Goal: Find specific page/section: Find specific page/section

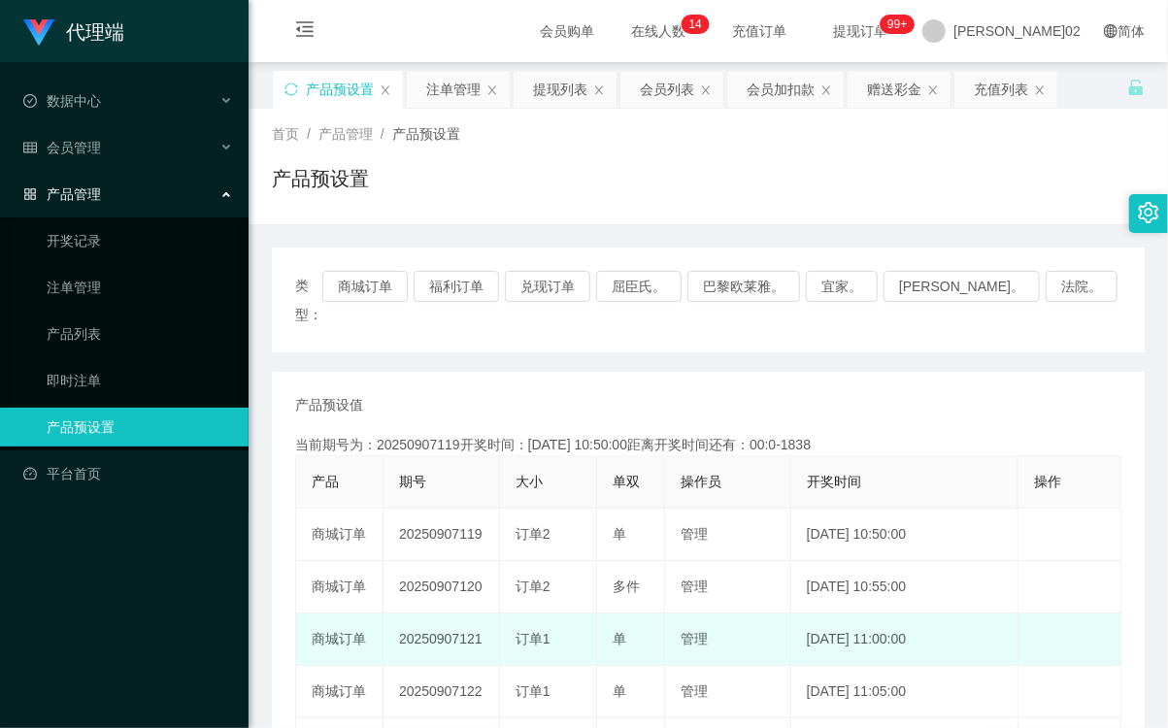
scroll to position [108, 0]
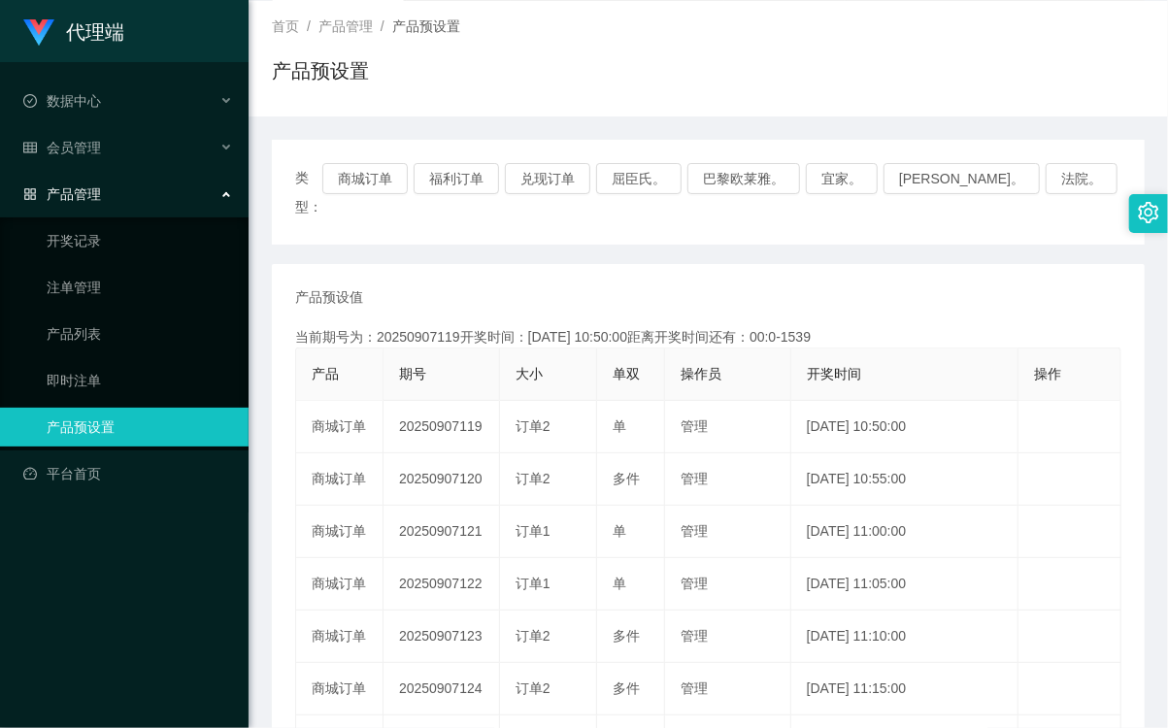
click at [333, 156] on div "类型： 商城订单 福利订单 兑现订单 屈臣氏。 巴黎欧莱雅。 宜家。 森亨。 法院。" at bounding box center [708, 192] width 873 height 105
drag, startPoint x: 424, startPoint y: 186, endPoint x: 433, endPoint y: 182, distance: 10.0
click at [408, 186] on button "商城订单" at bounding box center [364, 178] width 85 height 31
click at [478, 173] on button "福利订单" at bounding box center [456, 178] width 85 height 31
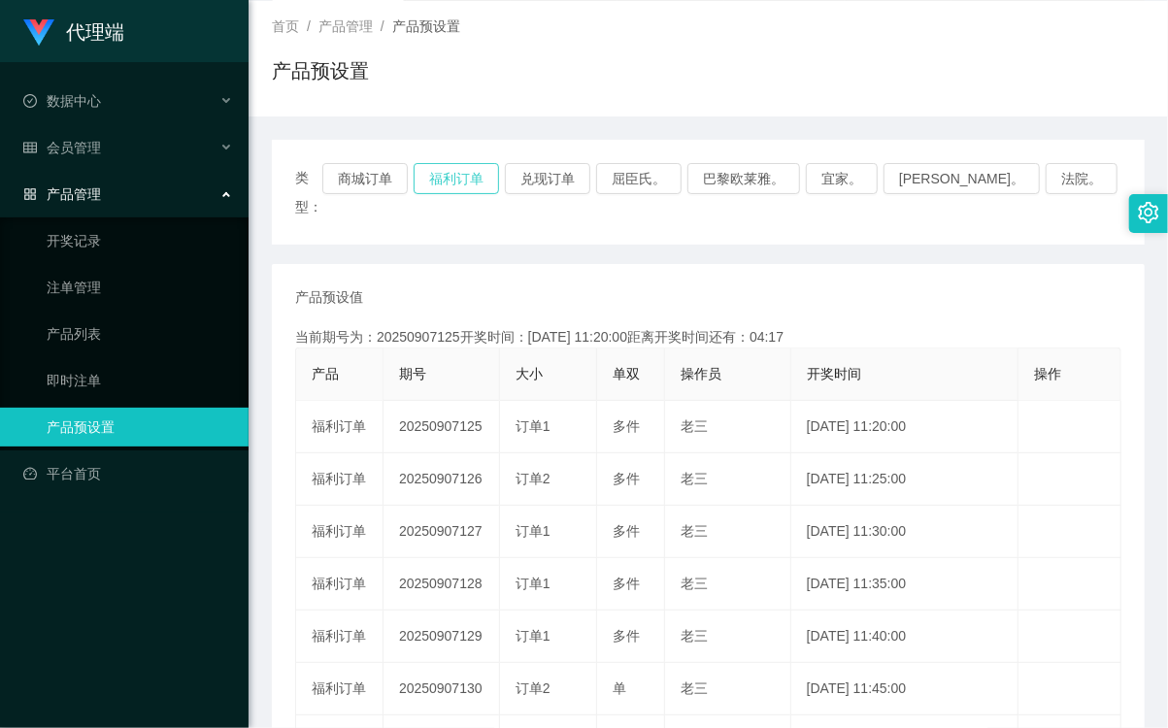
click at [478, 189] on button "福利订单" at bounding box center [456, 178] width 85 height 31
type button "k3tbw"
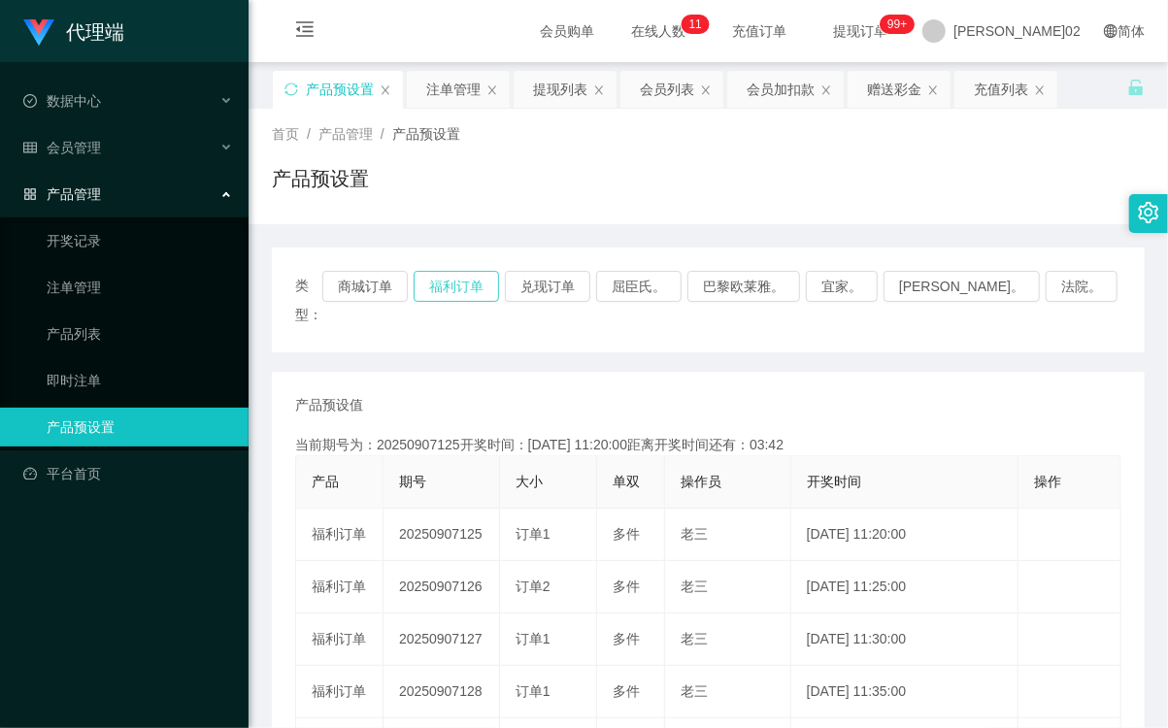
click at [499, 292] on button "福利订单" at bounding box center [456, 286] width 85 height 31
click at [787, 210] on div "首页 / 产品管理 / 产品预设置 / 产品预设置" at bounding box center [709, 167] width 920 height 116
click at [488, 280] on button "福利订单" at bounding box center [456, 286] width 85 height 31
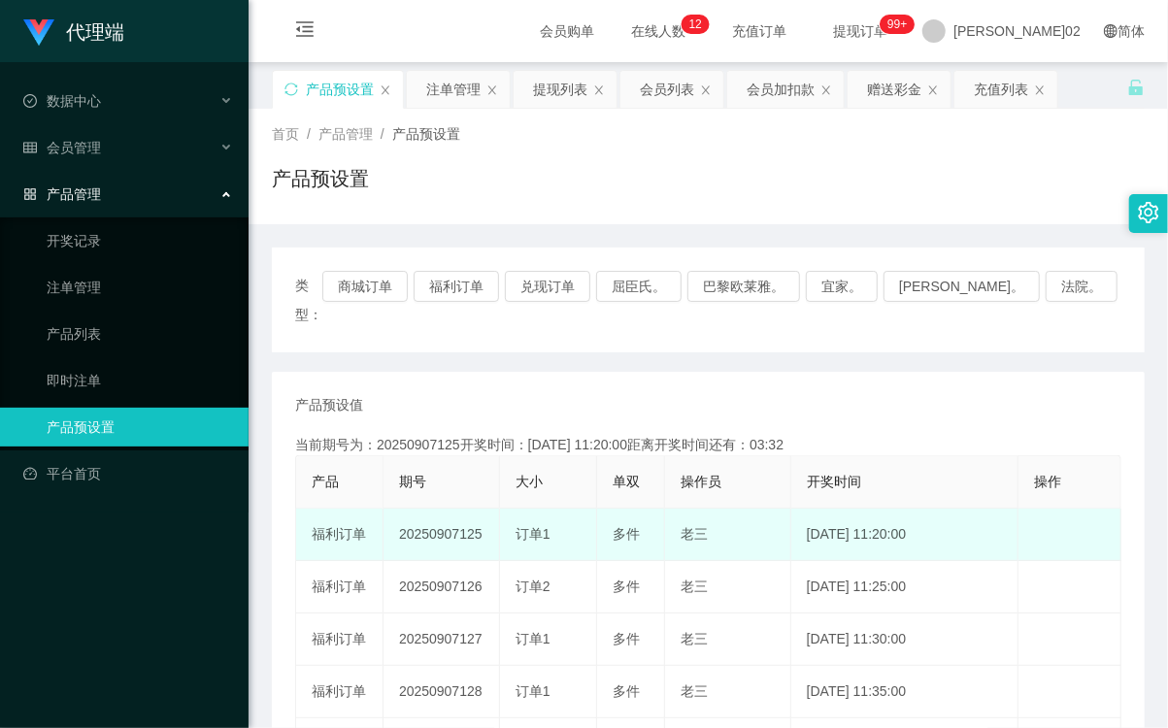
click at [454, 509] on td "20250907125" at bounding box center [442, 535] width 117 height 52
copy td "20250907125"
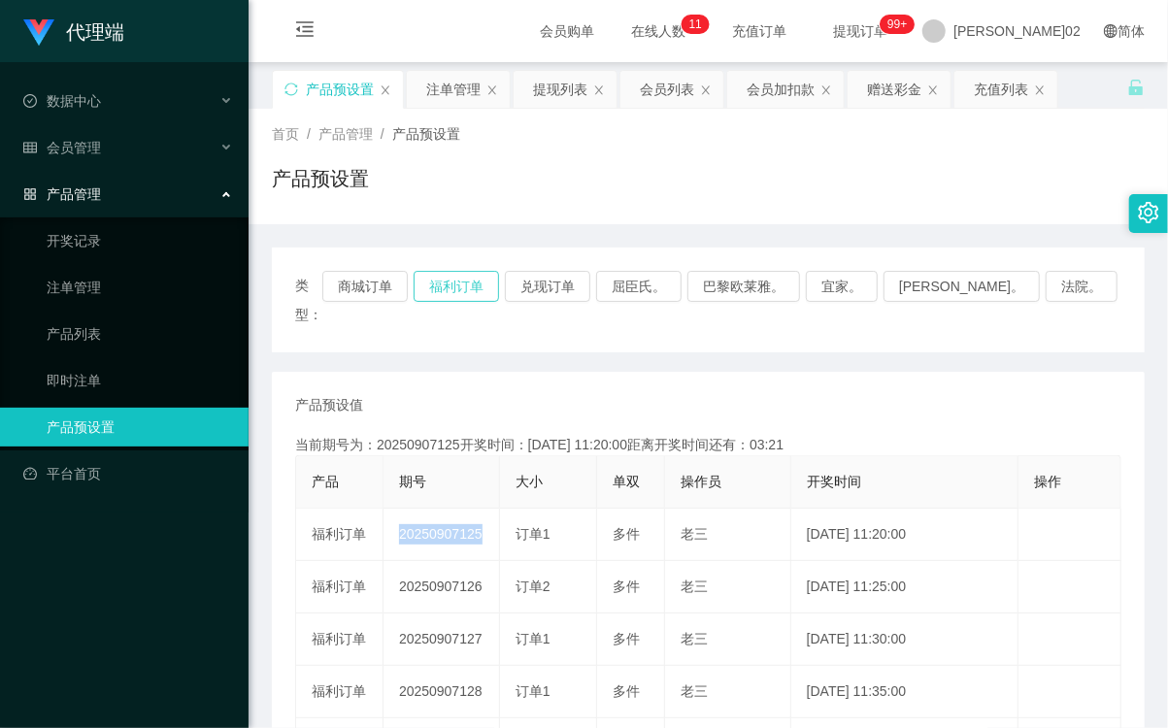
click at [469, 273] on button "福利订单" at bounding box center [456, 286] width 85 height 31
drag, startPoint x: 469, startPoint y: 273, endPoint x: 540, endPoint y: 328, distance: 89.9
click at [540, 328] on div "类型： 商城订单 福利订单 兑现订单 屈臣氏。 巴黎欧莱雅。 宜家。 [PERSON_NAME]。 法院。 产品预设值 添加期号 当前期号为：20250907…" at bounding box center [708, 683] width 873 height 871
click at [495, 289] on button "福利订单" at bounding box center [456, 286] width 85 height 31
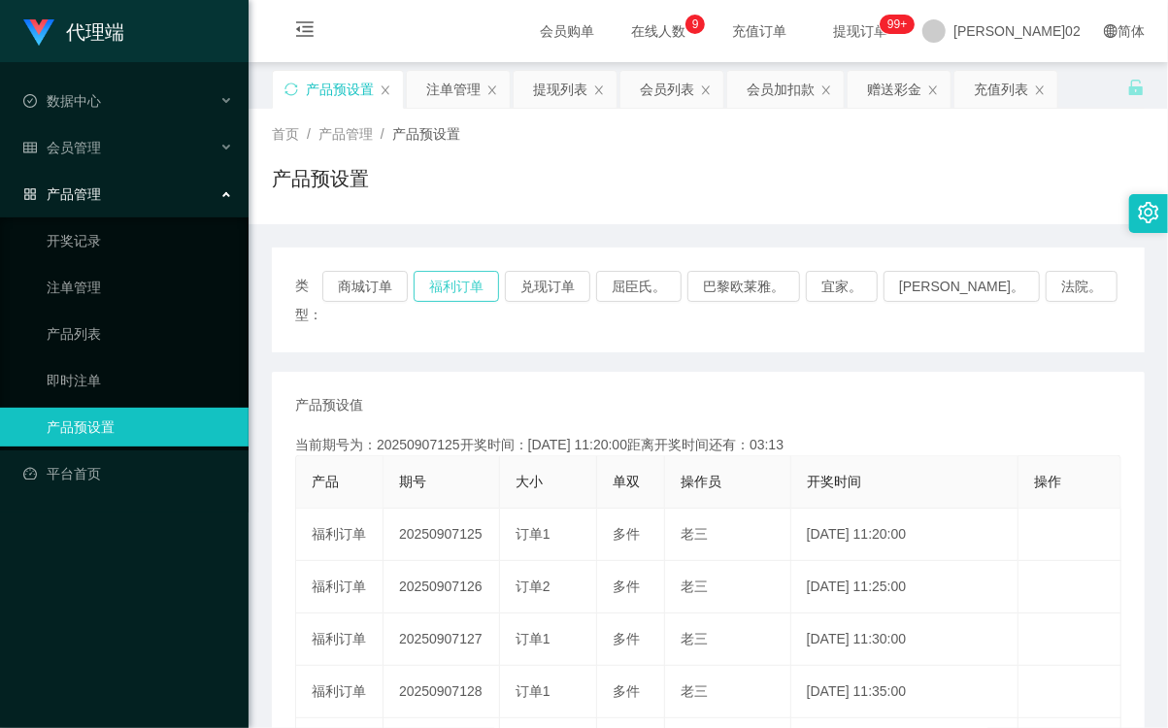
click at [488, 286] on button "福利订单" at bounding box center [456, 286] width 85 height 31
click at [499, 278] on button "福利订单" at bounding box center [456, 286] width 85 height 31
click at [499, 283] on button "福利订单" at bounding box center [456, 286] width 85 height 31
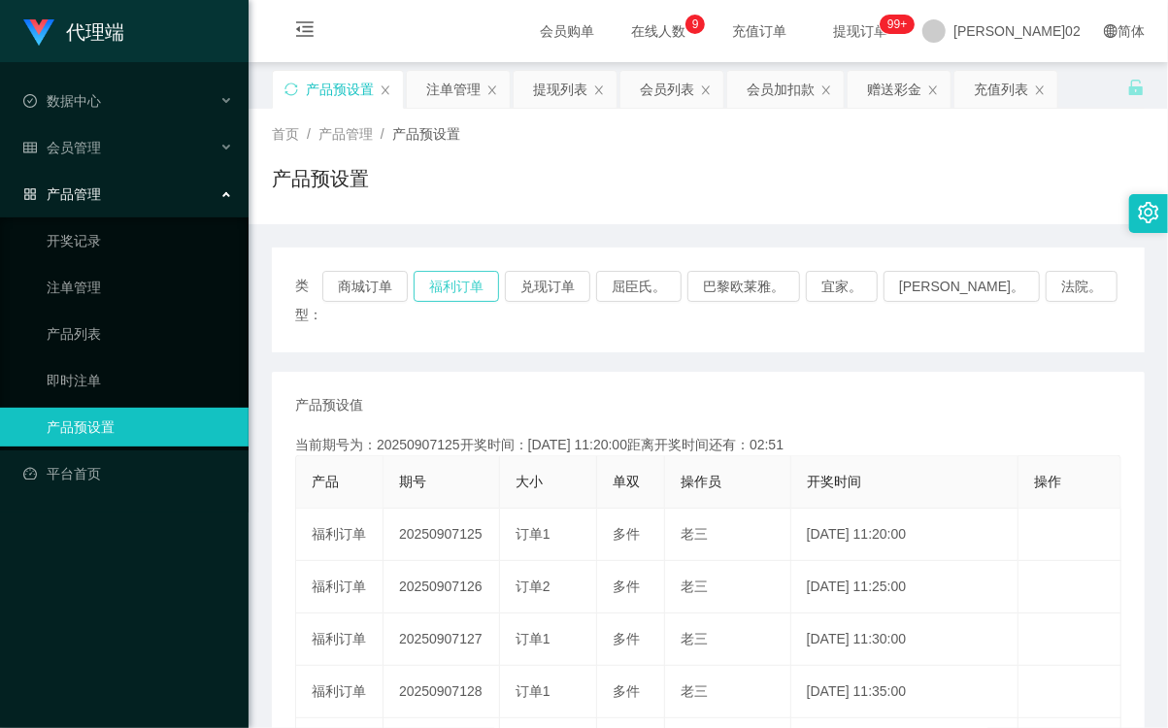
click at [499, 283] on button "福利订单" at bounding box center [456, 286] width 85 height 31
